Goal: Information Seeking & Learning: Learn about a topic

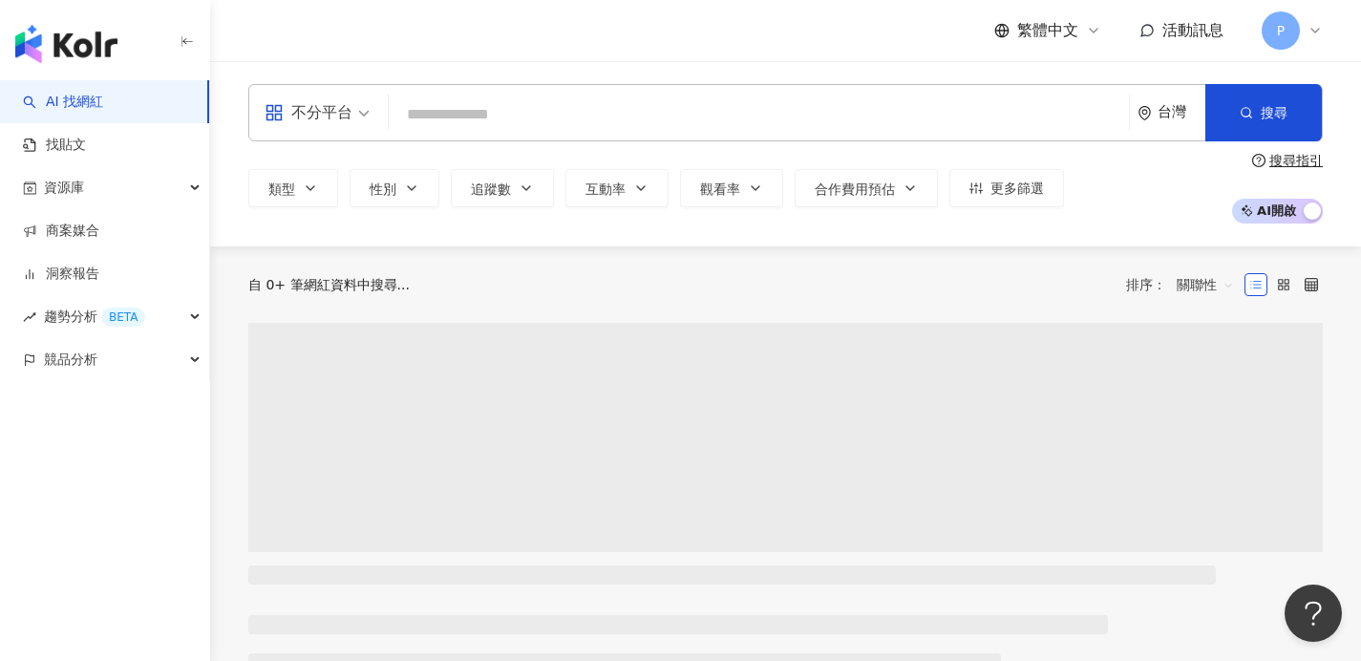
click at [472, 102] on input "search" at bounding box center [758, 114] width 725 height 36
type input "*"
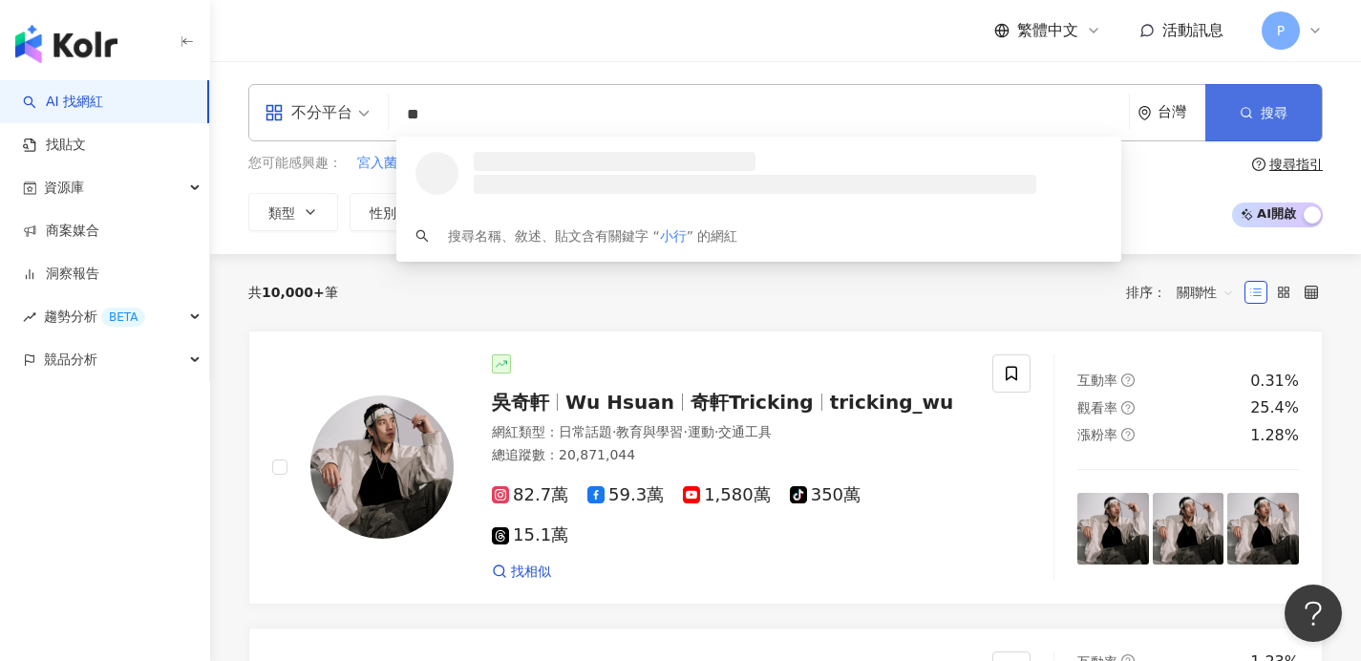
type input "**"
click at [1277, 112] on span "搜尋" at bounding box center [1274, 112] width 27 height 15
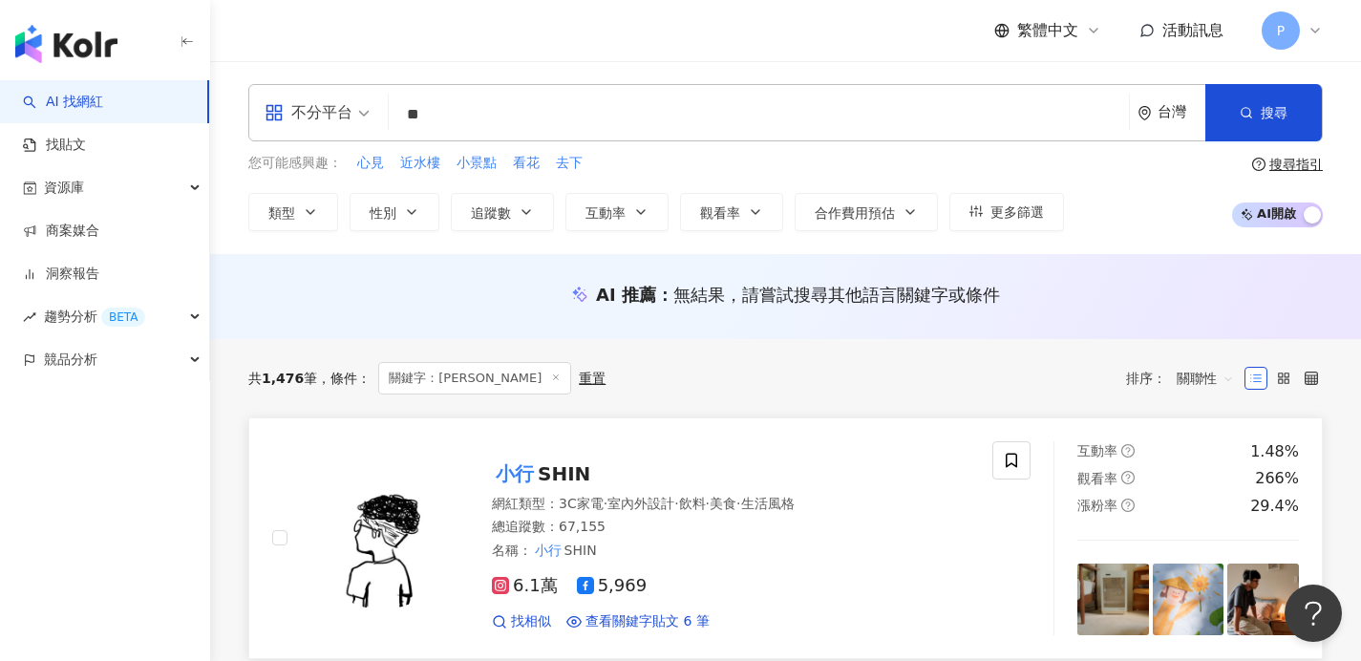
click at [375, 502] on img at bounding box center [381, 537] width 143 height 143
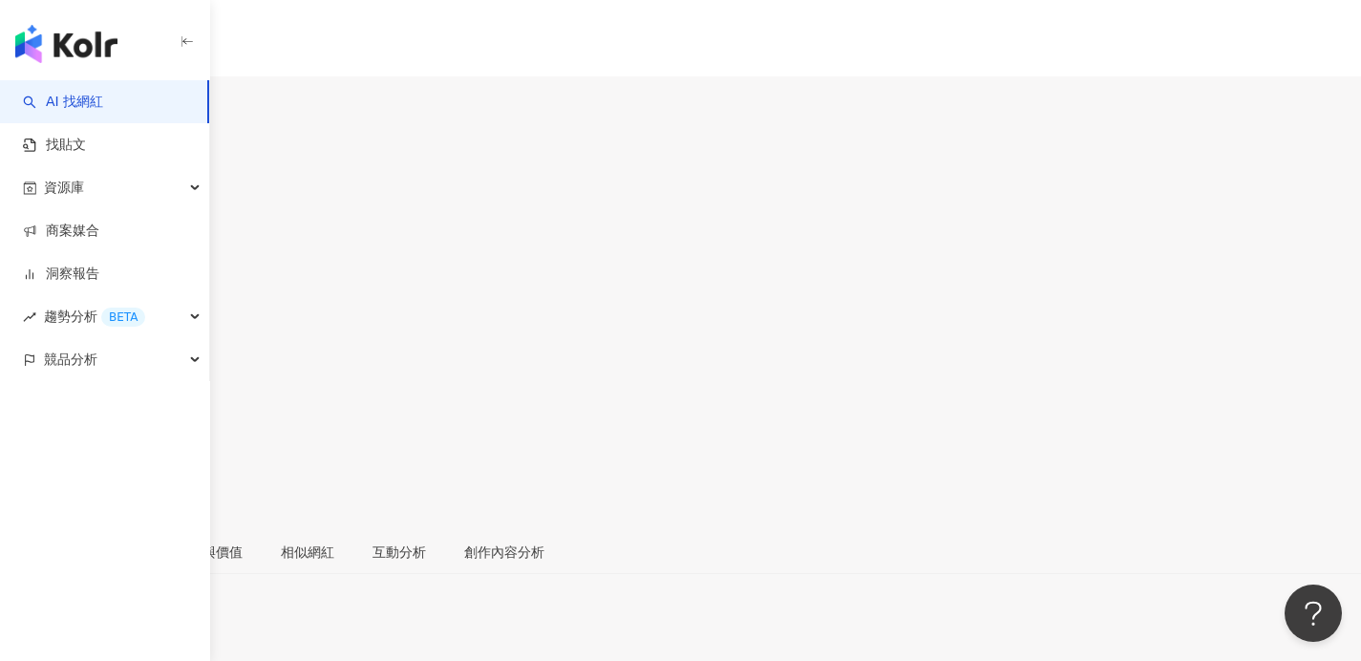
click at [149, 104] on input "search" at bounding box center [74, 119] width 149 height 31
paste input "*******"
type input "*******"
click at [403, 160] on div "76,439 追蹤者" at bounding box center [228, 170] width 351 height 21
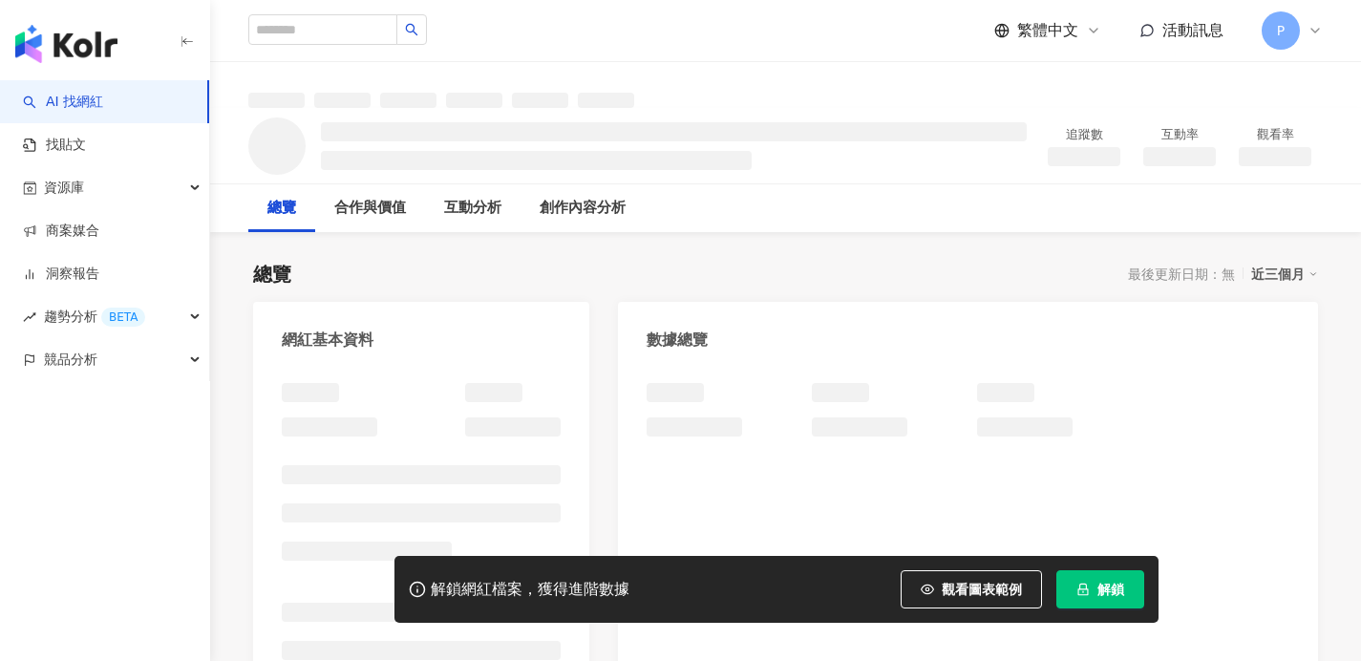
click at [1109, 592] on span "解鎖" at bounding box center [1110, 589] width 27 height 15
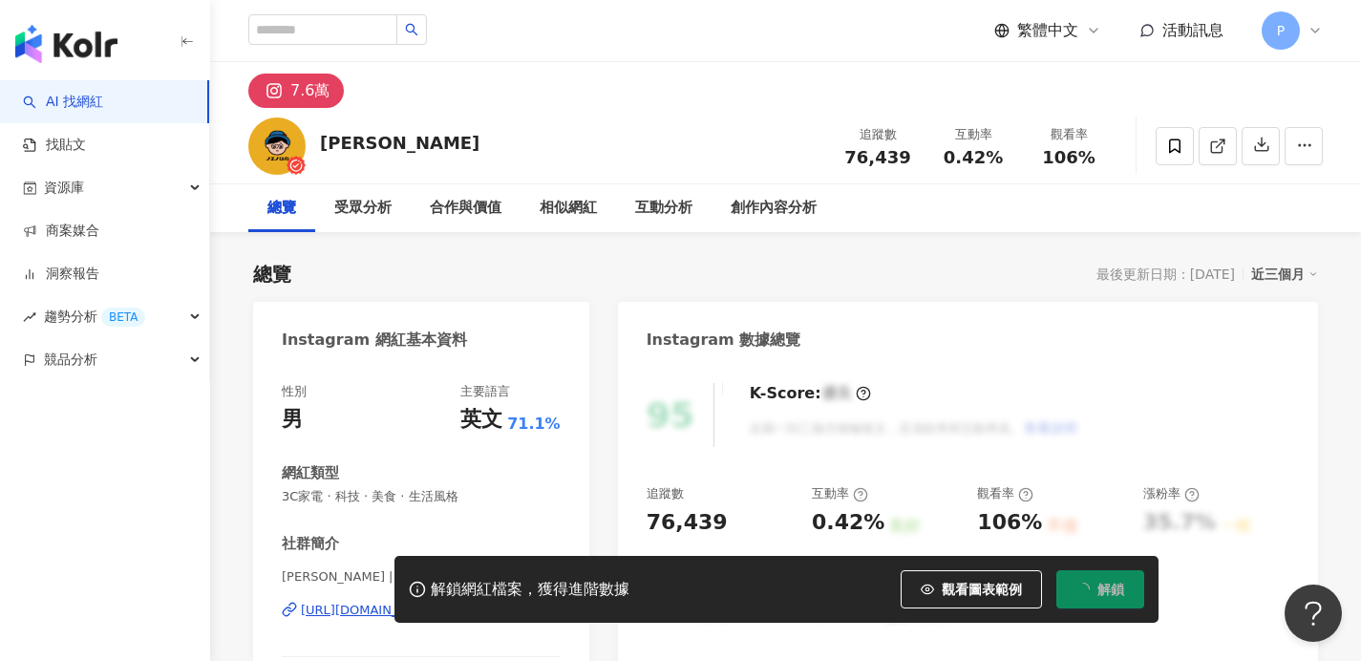
scroll to position [168, 0]
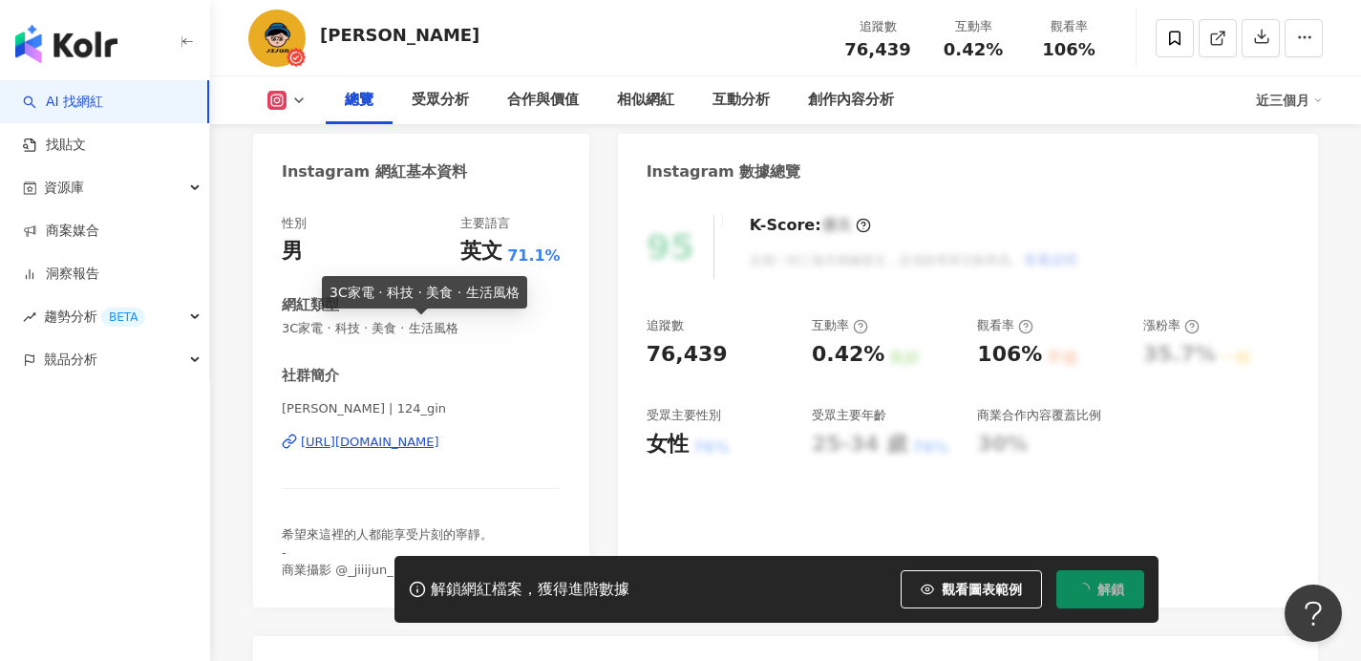
click at [297, 326] on span "3C家電 · 科技 · 美食 · 生活風格" at bounding box center [421, 328] width 279 height 17
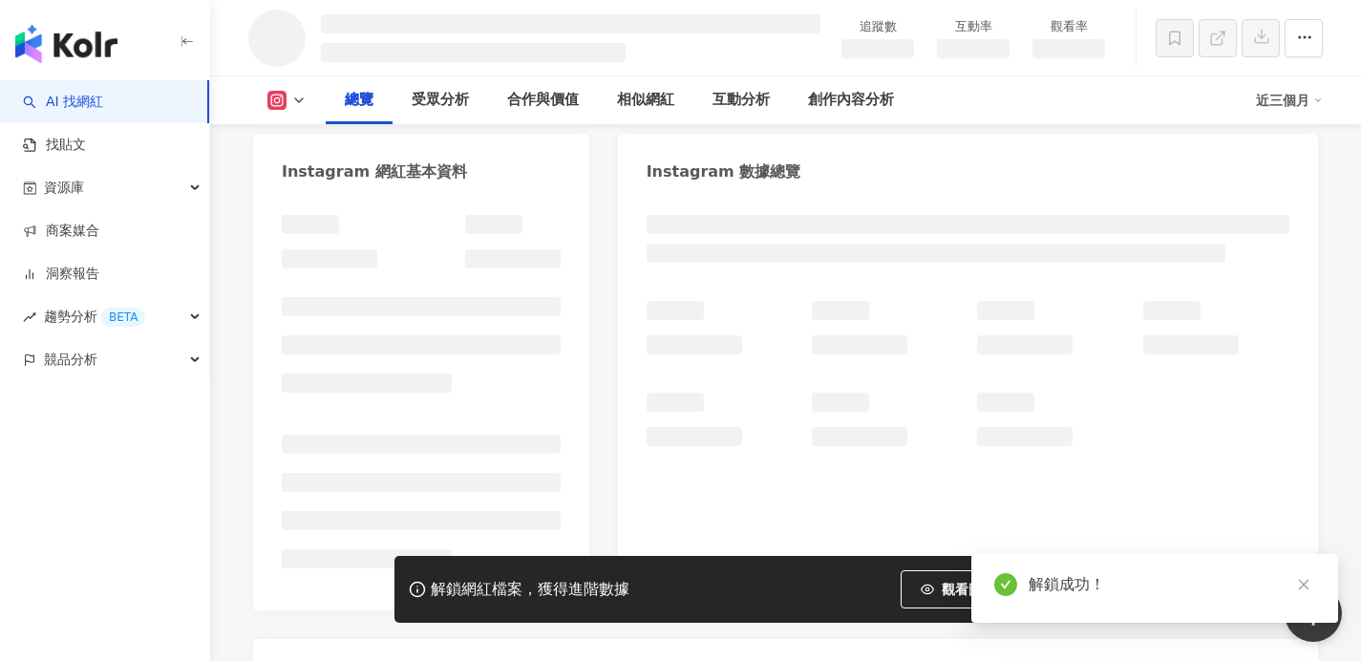
drag, startPoint x: 283, startPoint y: 328, endPoint x: 343, endPoint y: 329, distance: 60.2
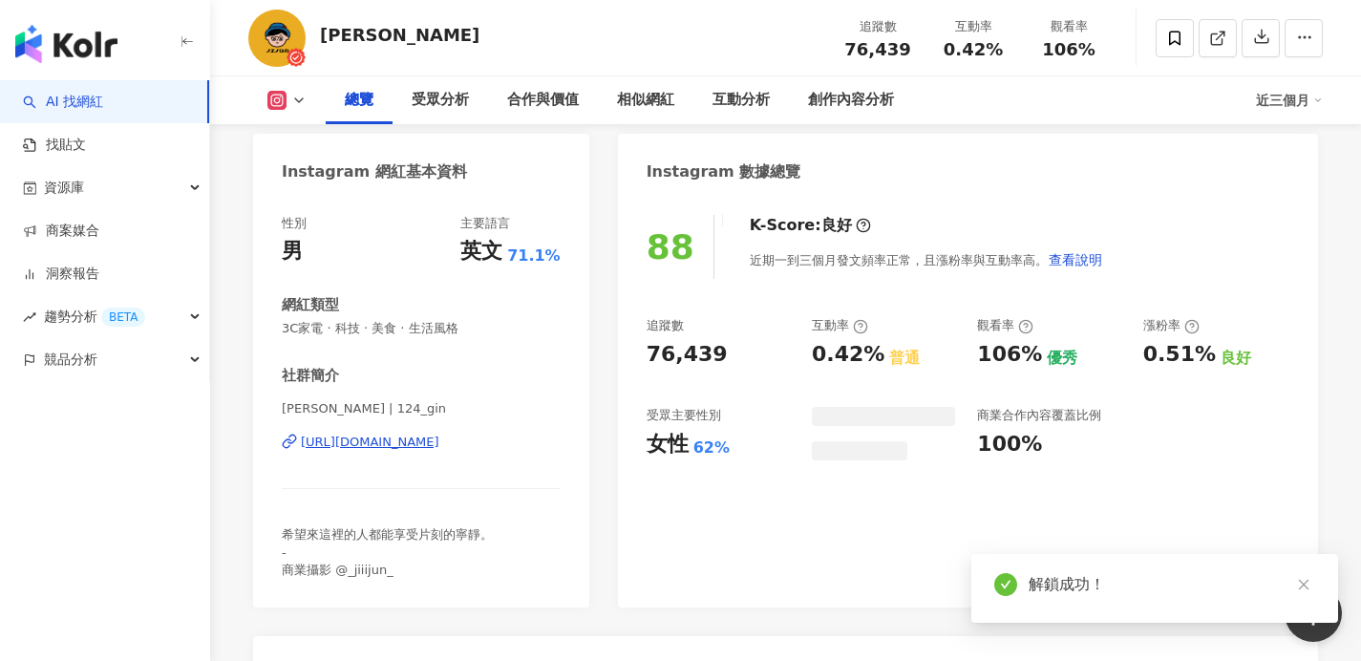
click at [256, 327] on div "性別 男 主要語言 英文 71.1% 網紅類型 3C家電 · 科技 · 美食 · 生活風格 社群簡介 [PERSON_NAME] | 124_gin [URL…" at bounding box center [421, 402] width 336 height 412
drag, startPoint x: 296, startPoint y: 328, endPoint x: 318, endPoint y: 330, distance: 22.1
click at [305, 328] on span "3C家電 · 科技 · 美食 · 生活風格" at bounding box center [421, 328] width 279 height 17
drag, startPoint x: 352, startPoint y: 326, endPoint x: 321, endPoint y: 318, distance: 32.4
click at [261, 316] on div "性別 男 主要語言 英文 71.1% 網紅類型 3C家電 · 科技 · 美食 · 生活風格 社群簡介 [PERSON_NAME] | 124_gin [URL…" at bounding box center [421, 402] width 336 height 412
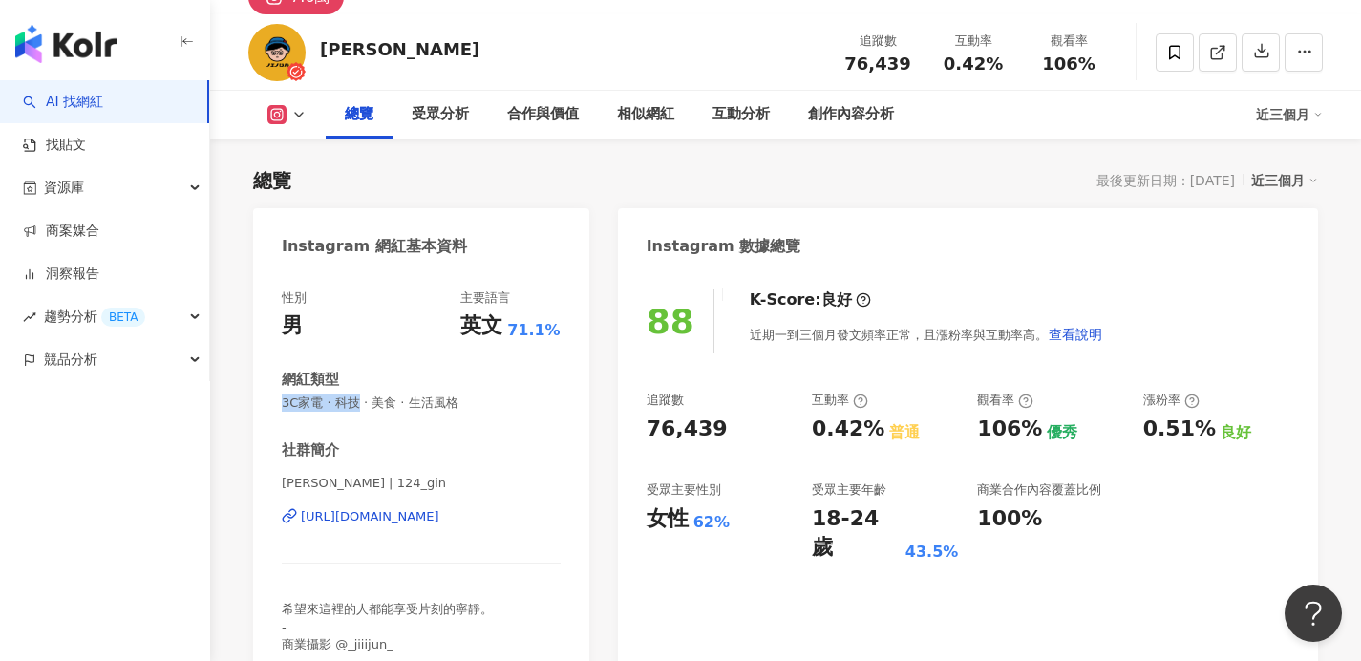
scroll to position [176, 0]
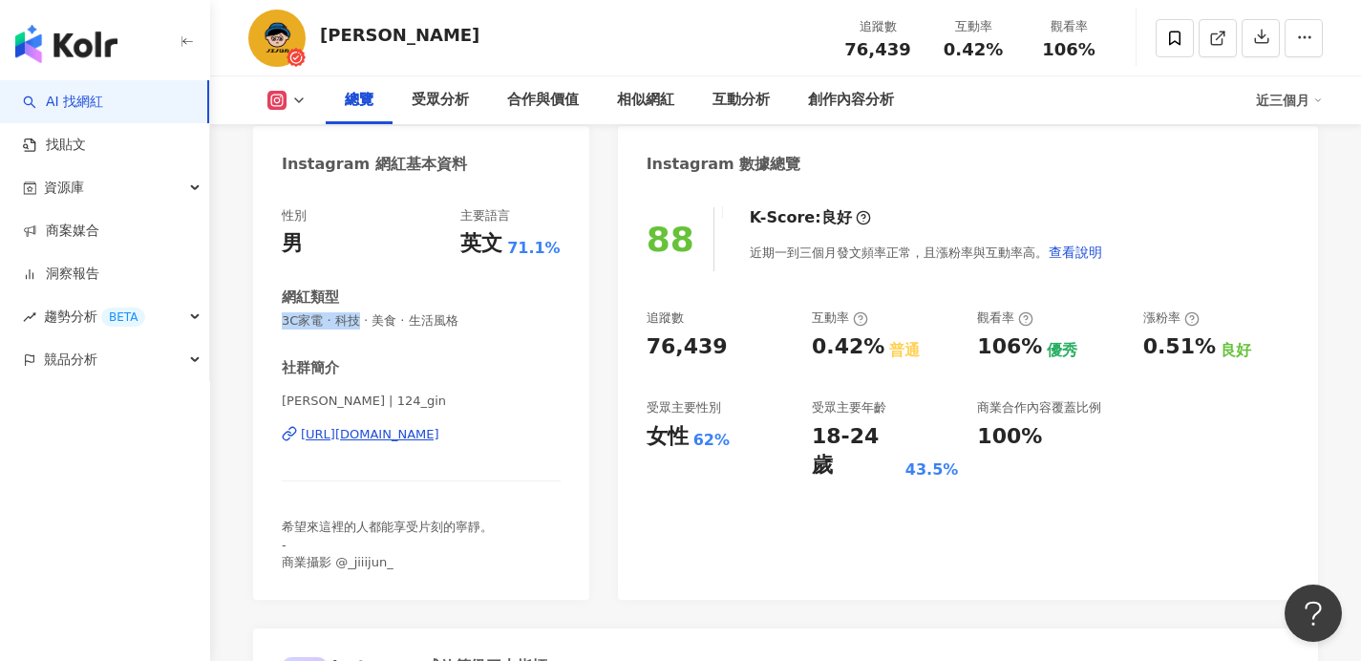
click at [452, 308] on div "網紅類型 3C家電 · 科技 · 美食 · 生活風格" at bounding box center [421, 308] width 279 height 42
click at [439, 436] on div "[URL][DOMAIN_NAME]" at bounding box center [370, 434] width 138 height 17
